Goal: Find specific page/section: Find specific page/section

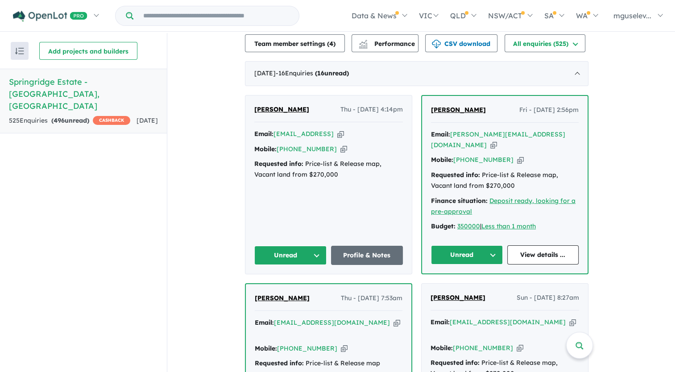
scroll to position [369, 0]
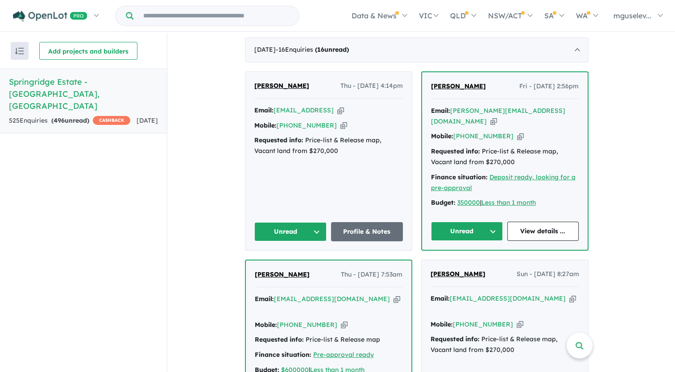
click at [344, 115] on icon "button" at bounding box center [340, 110] width 7 height 9
click at [366, 228] on link "Profile & Notes" at bounding box center [367, 231] width 72 height 19
click at [363, 225] on link "Profile & Notes" at bounding box center [367, 231] width 72 height 19
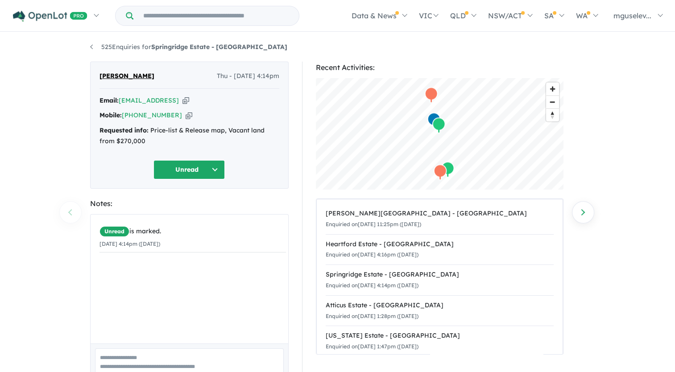
click at [186, 115] on icon "button" at bounding box center [189, 115] width 7 height 9
